Goal: Task Accomplishment & Management: Use online tool/utility

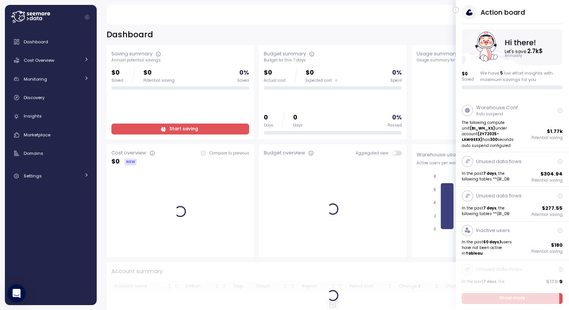
click at [456, 11] on icon "button" at bounding box center [455, 9] width 3 height 9
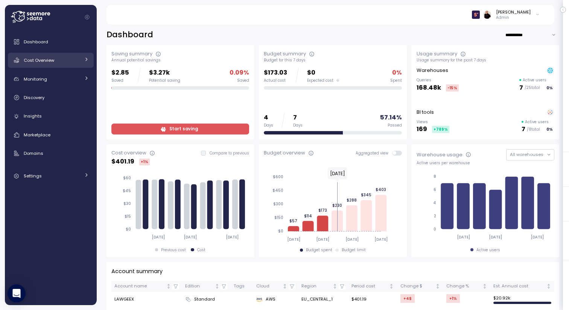
click at [44, 58] on span "Cost Overview" at bounding box center [39, 60] width 30 height 6
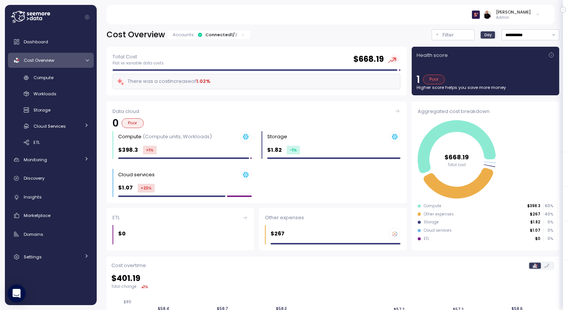
click at [215, 34] on div "Connected 1 / 2" at bounding box center [222, 35] width 32 height 6
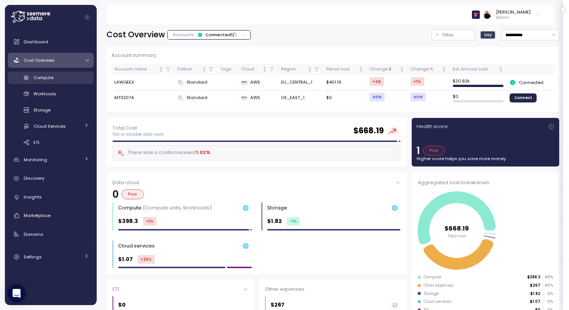
click at [63, 82] on link "Compute" at bounding box center [51, 78] width 86 height 12
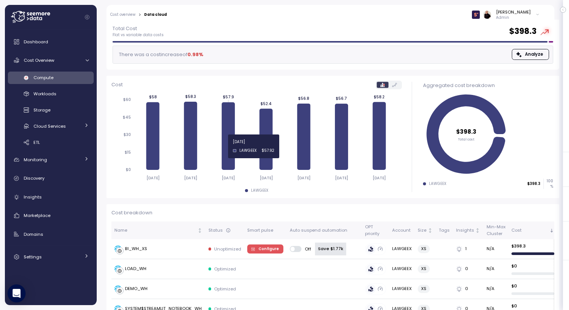
scroll to position [60, 0]
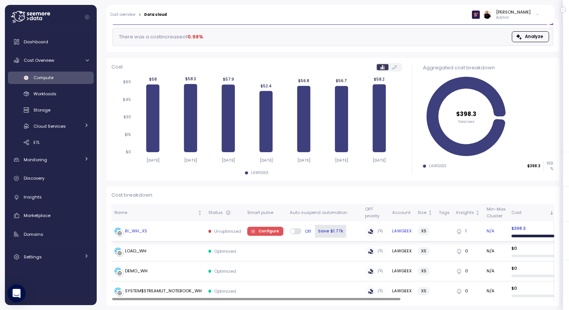
click at [264, 230] on span "Configure" at bounding box center [269, 231] width 20 height 8
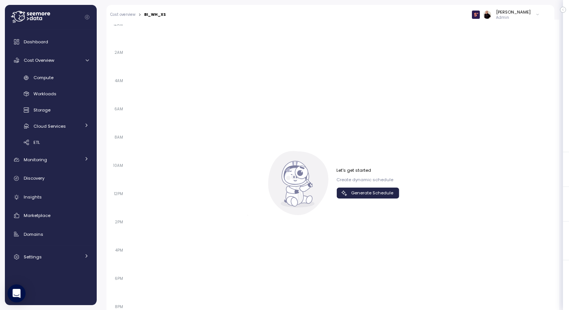
scroll to position [500, 0]
click at [355, 195] on span "Generate Schedule" at bounding box center [372, 192] width 42 height 10
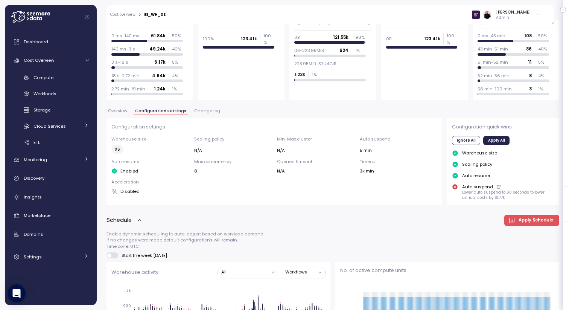
scroll to position [0, 0]
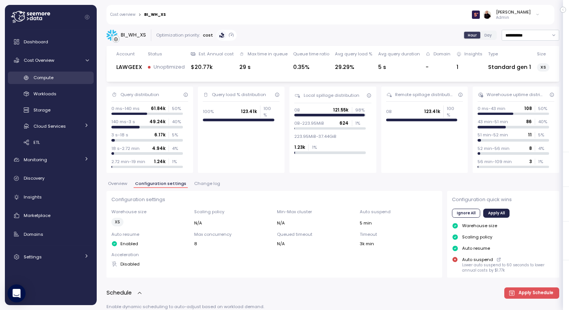
click at [62, 81] on link "Compute" at bounding box center [51, 78] width 86 height 12
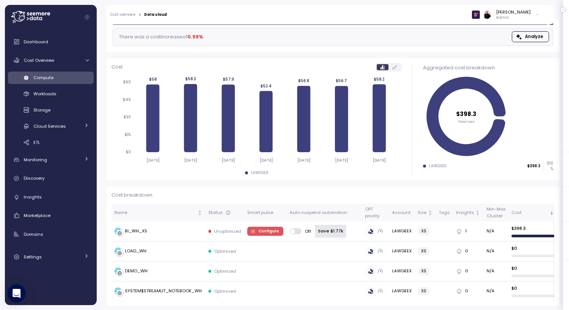
scroll to position [60, 0]
